Goal: Navigation & Orientation: Find specific page/section

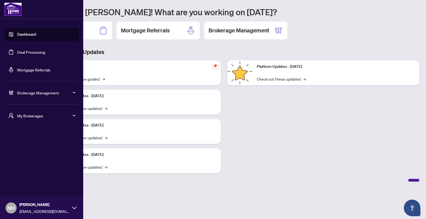
click at [30, 116] on span "My Brokerages" at bounding box center [46, 116] width 58 height 6
click at [29, 137] on span "[PERSON_NAME]" at bounding box center [43, 138] width 63 height 6
